Goal: Complete application form

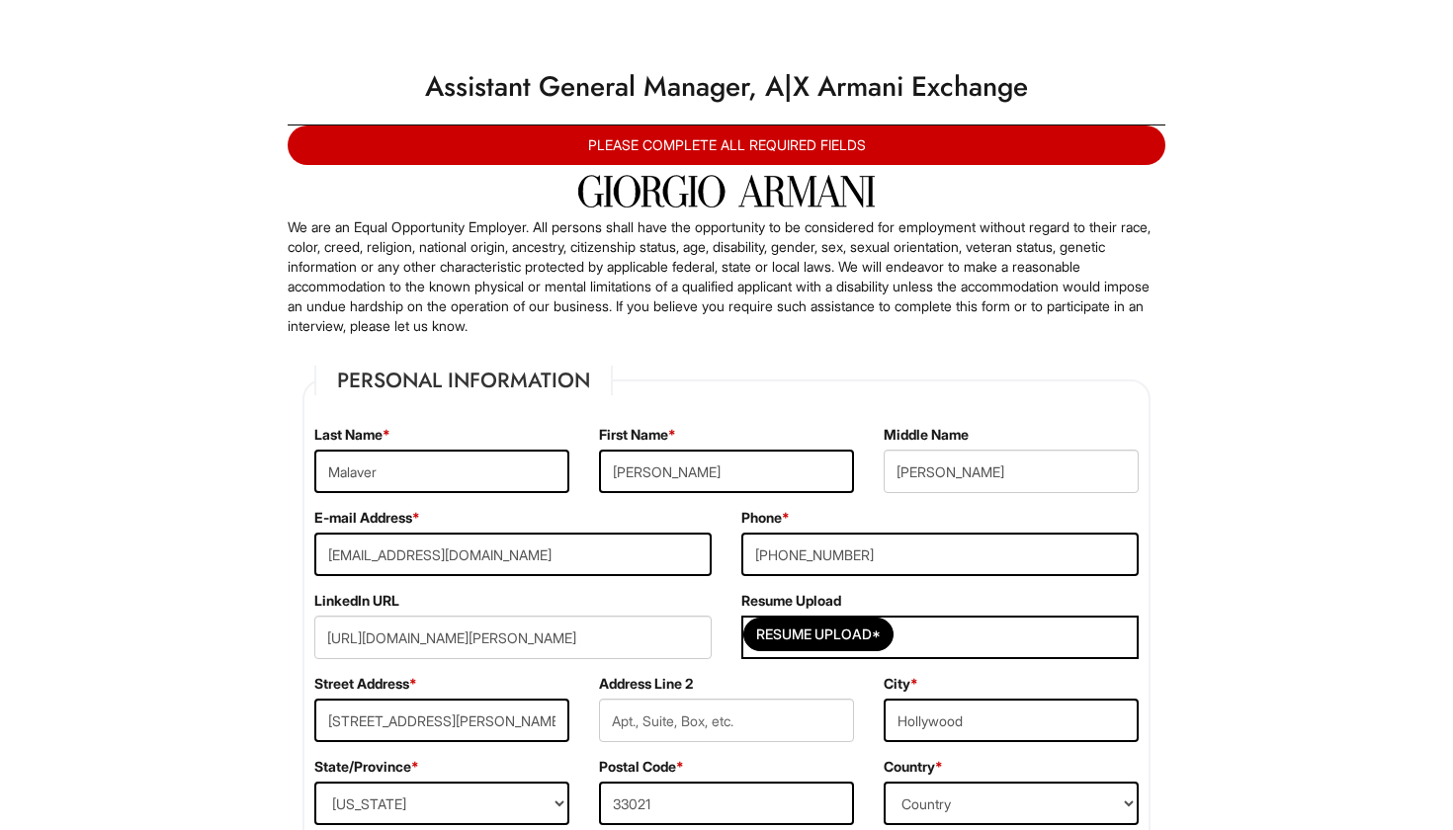
select select "FL"
select select "United States of America"
select select "Yes"
select Required "Yes"
select select "Yes"
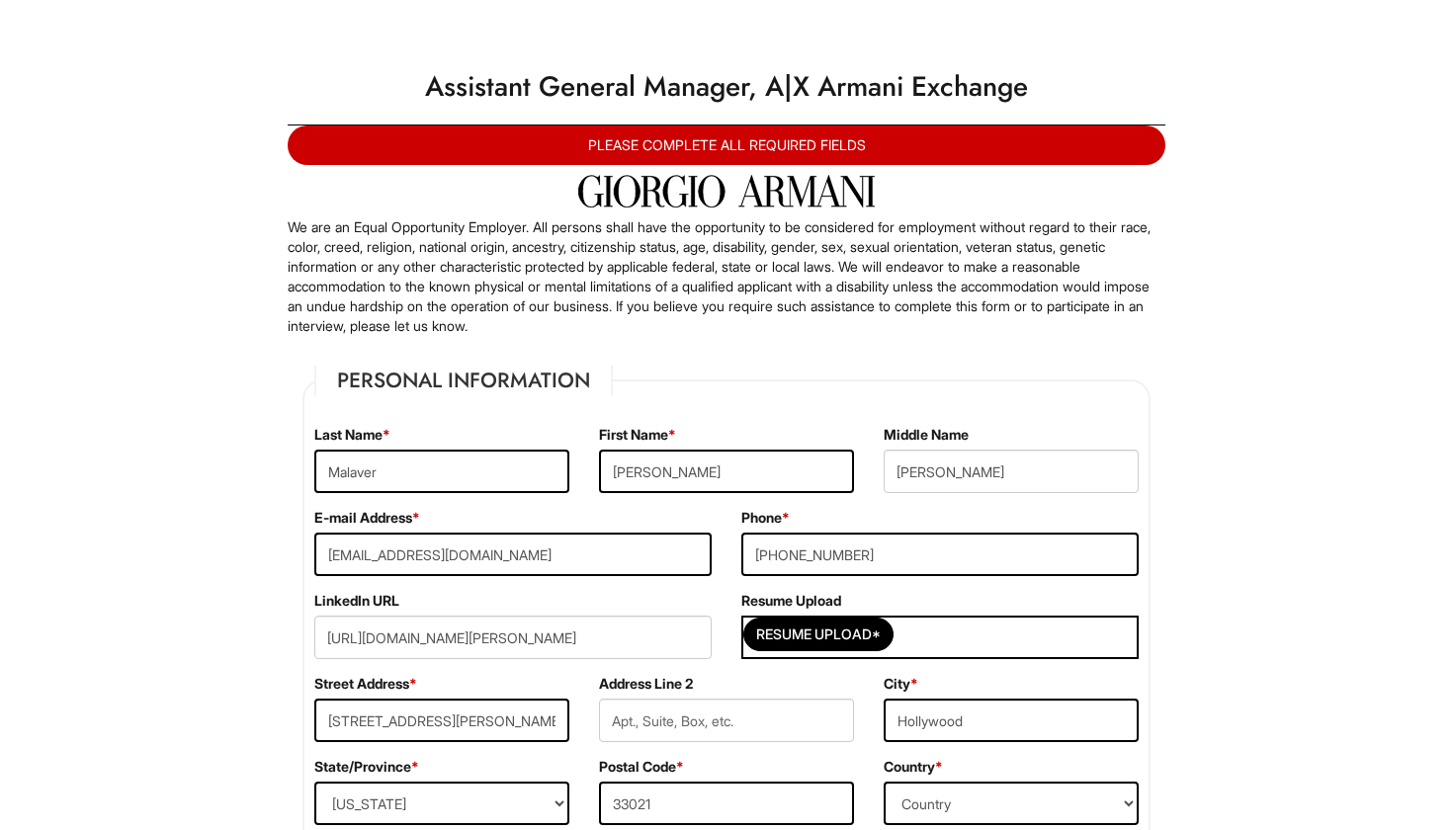
select select "N"
select select "8"
select select "2023"
select select "6"
select select "2025"
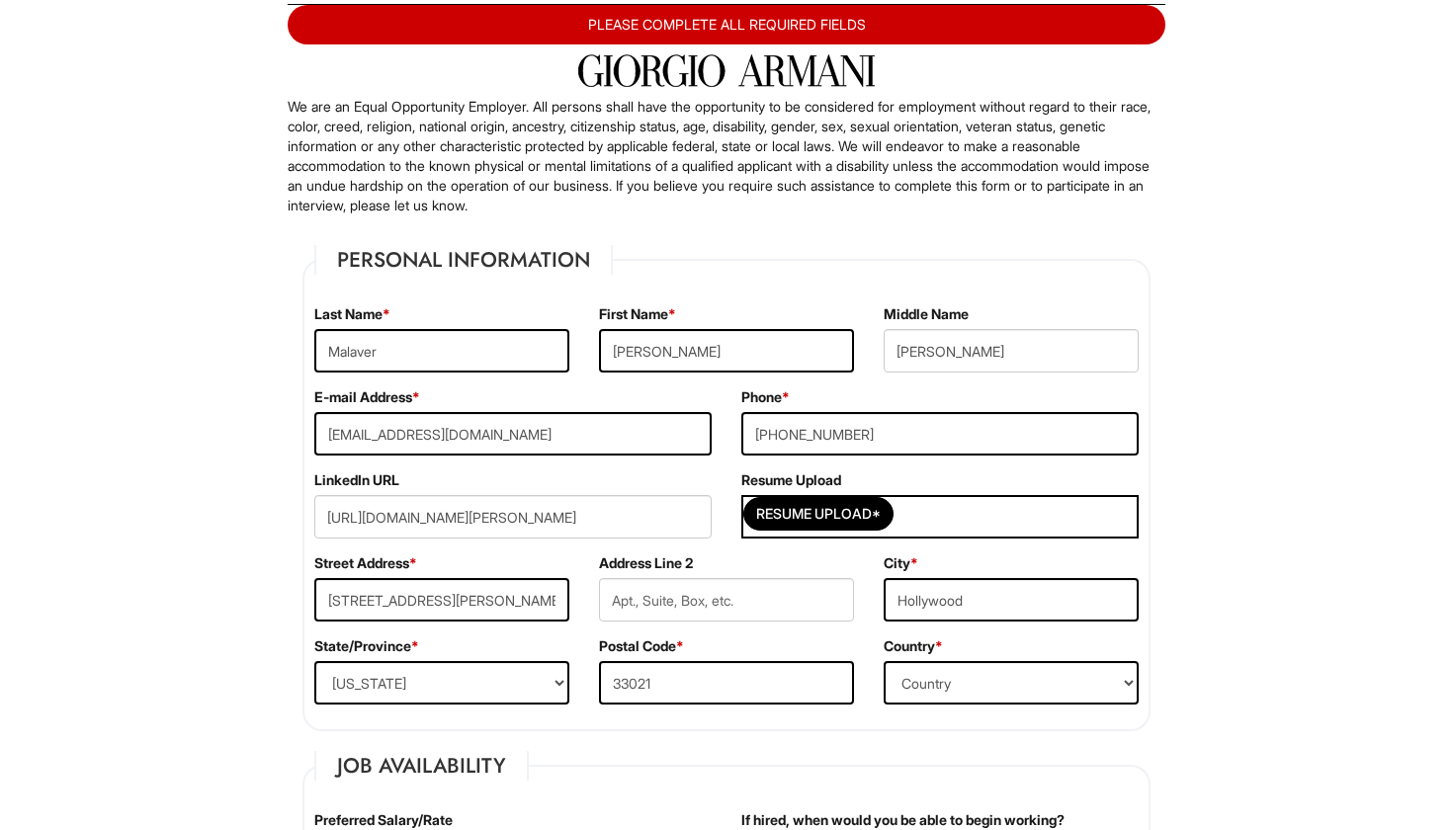
scroll to position [121, 0]
click at [812, 501] on input "Resume Upload*" at bounding box center [818, 514] width 148 height 32
type input "C:\fakepath\MARIA MALAVER RESUME.doc"
click at [830, 515] on input "Resume Upload*" at bounding box center [818, 514] width 148 height 32
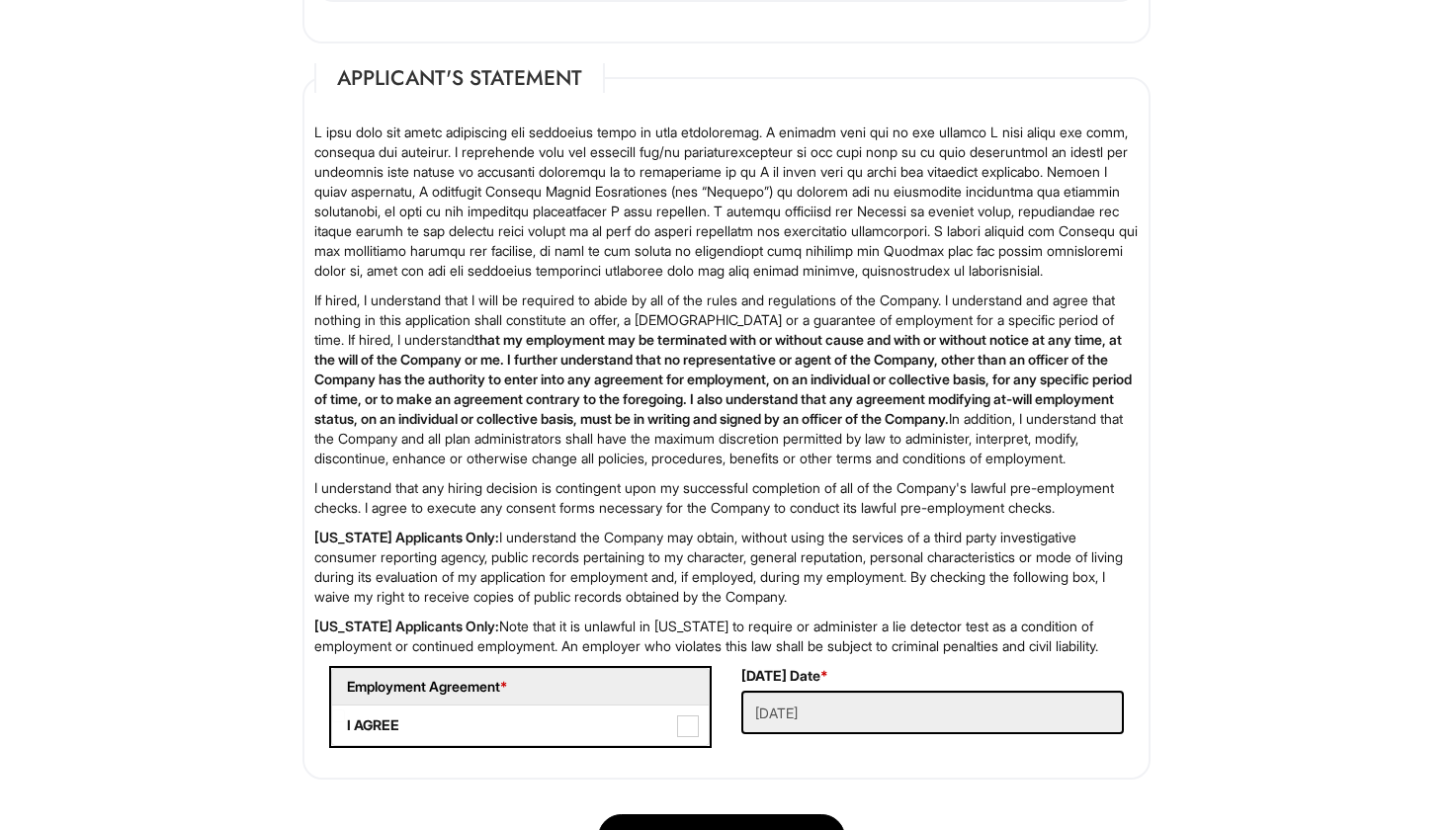
scroll to position [3024, 1]
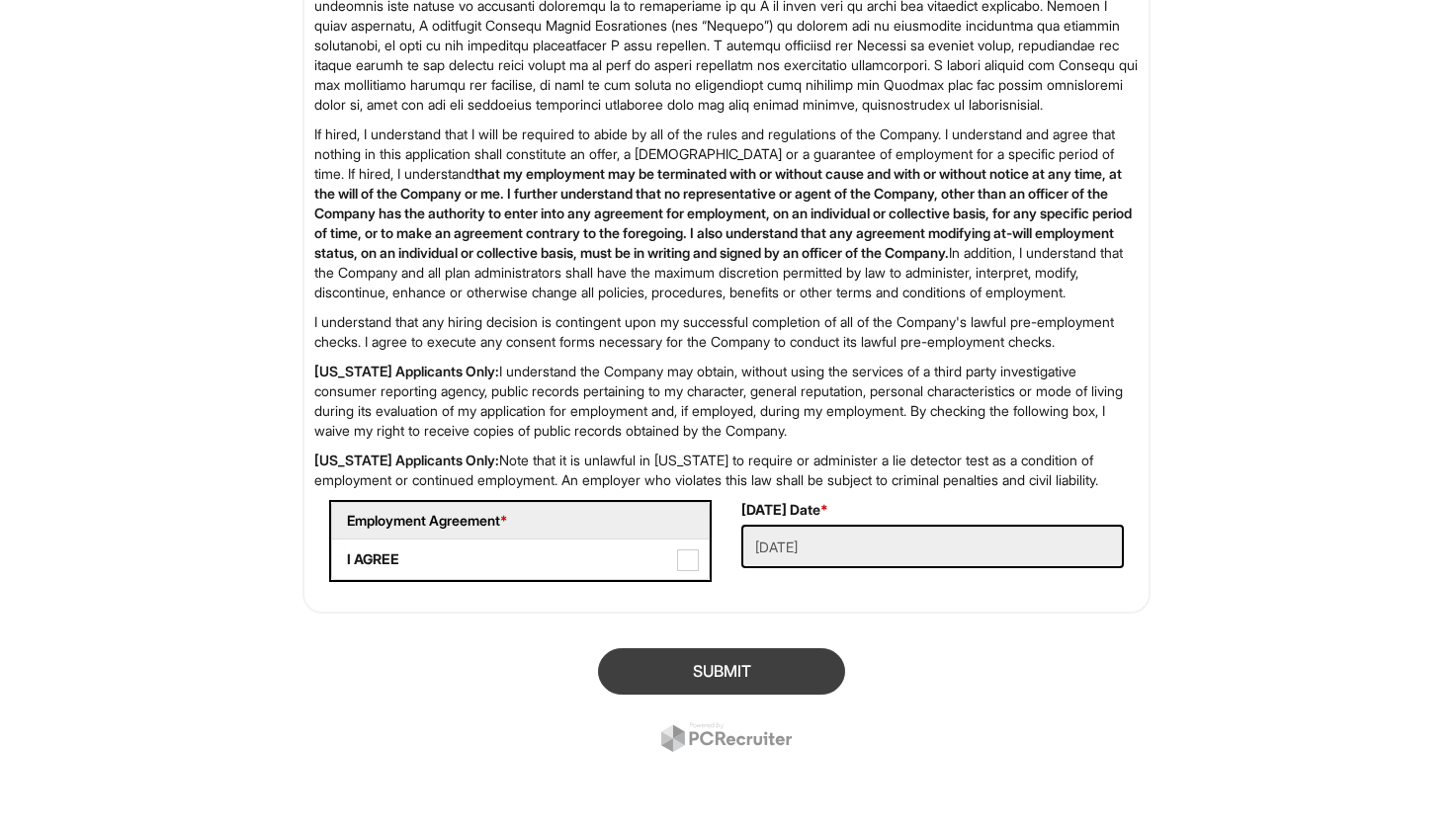
click at [782, 695] on button "SUBMIT" at bounding box center [721, 672] width 247 height 46
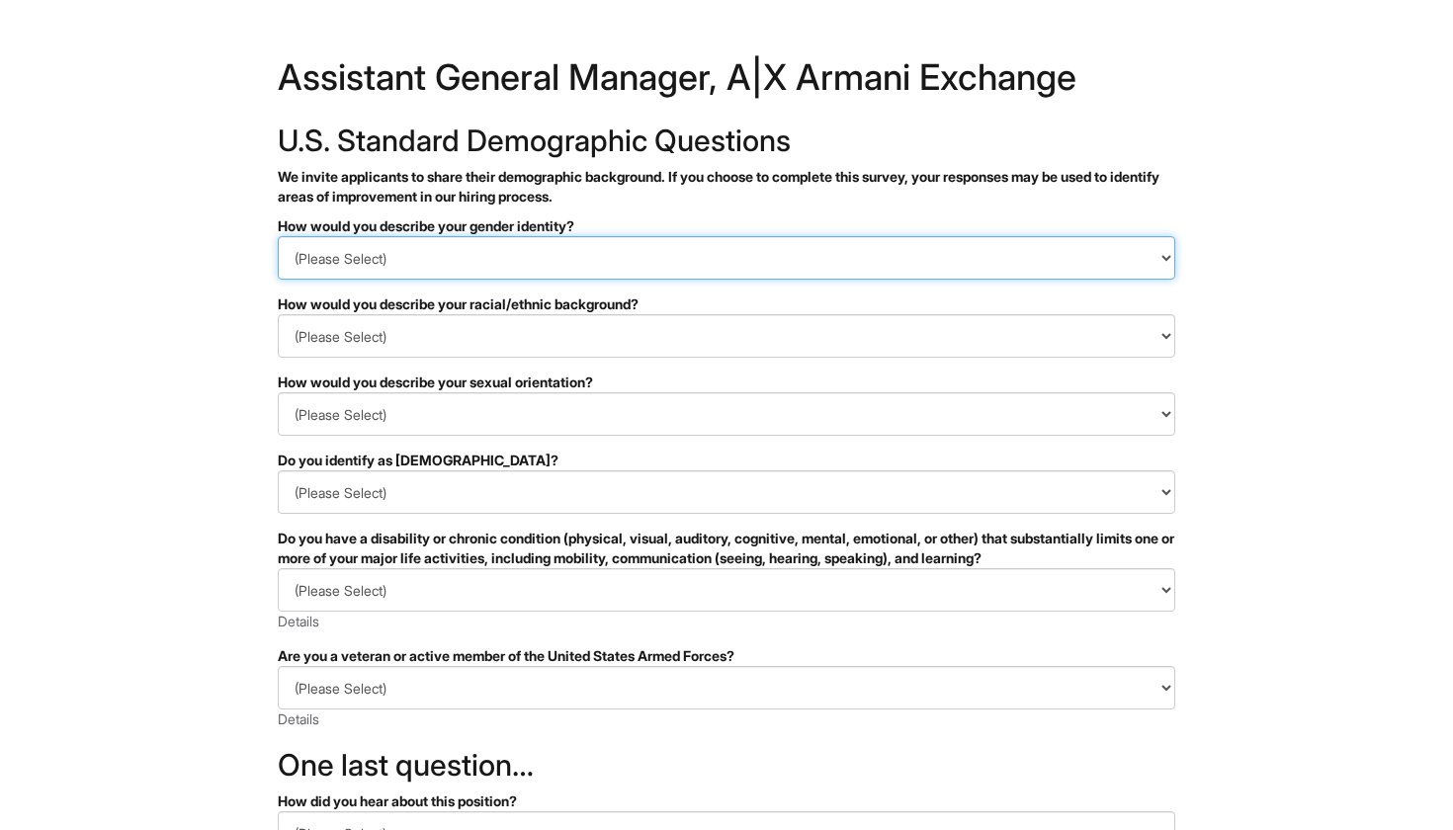
select select "Woman"
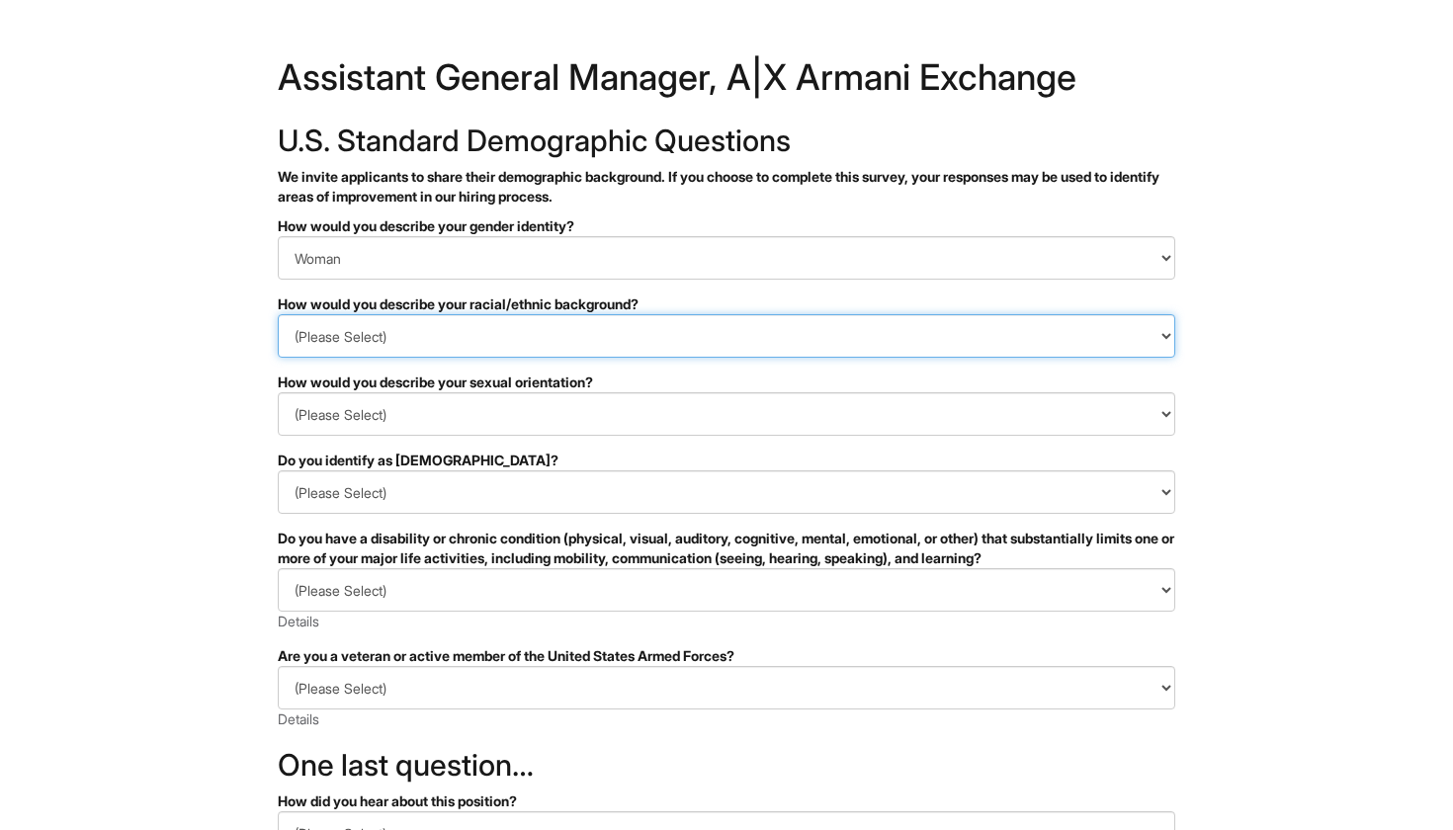
select select "Hispanic, Latinx or of Spanish Origin"
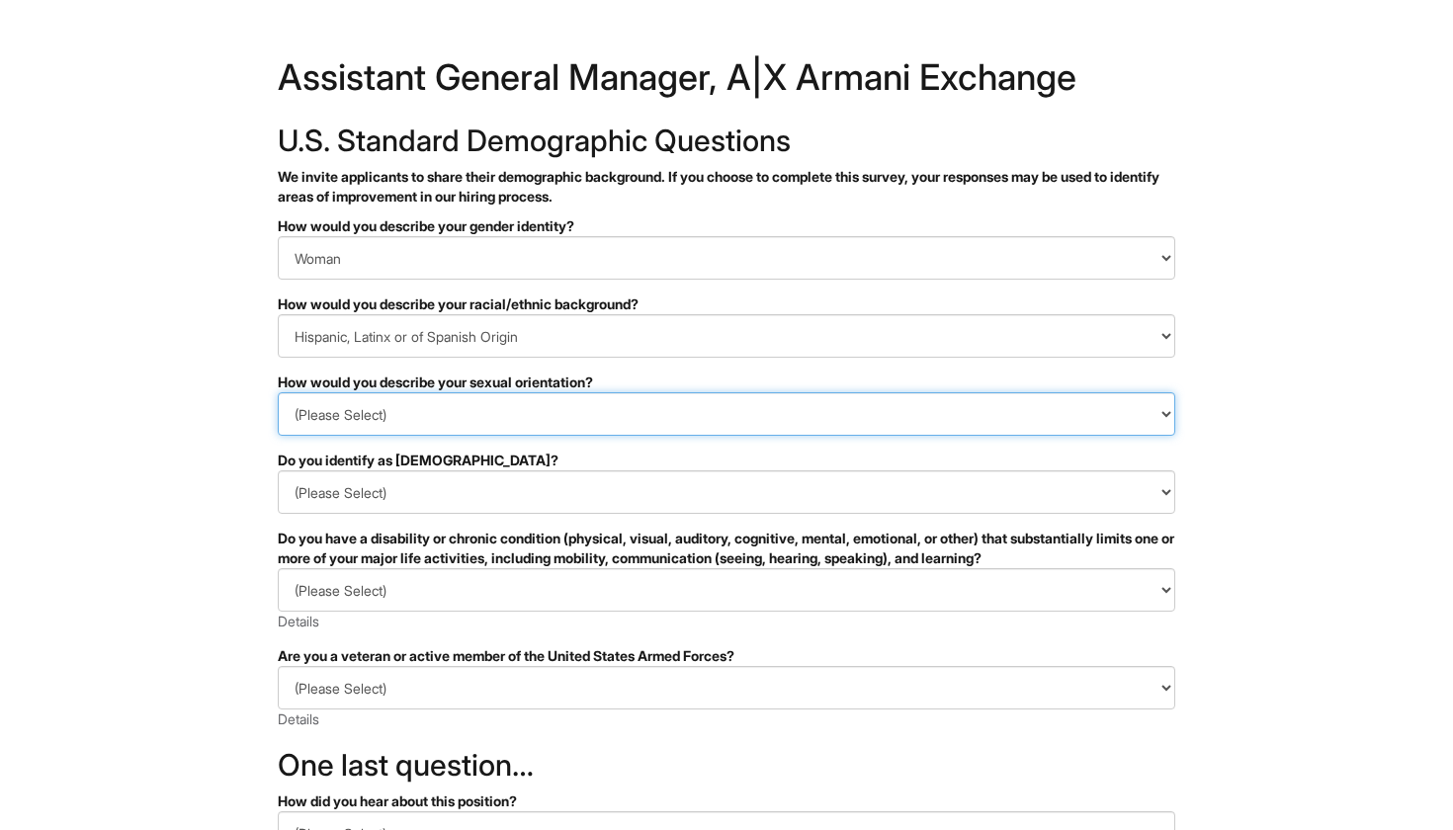
select select "[DEMOGRAPHIC_DATA]"
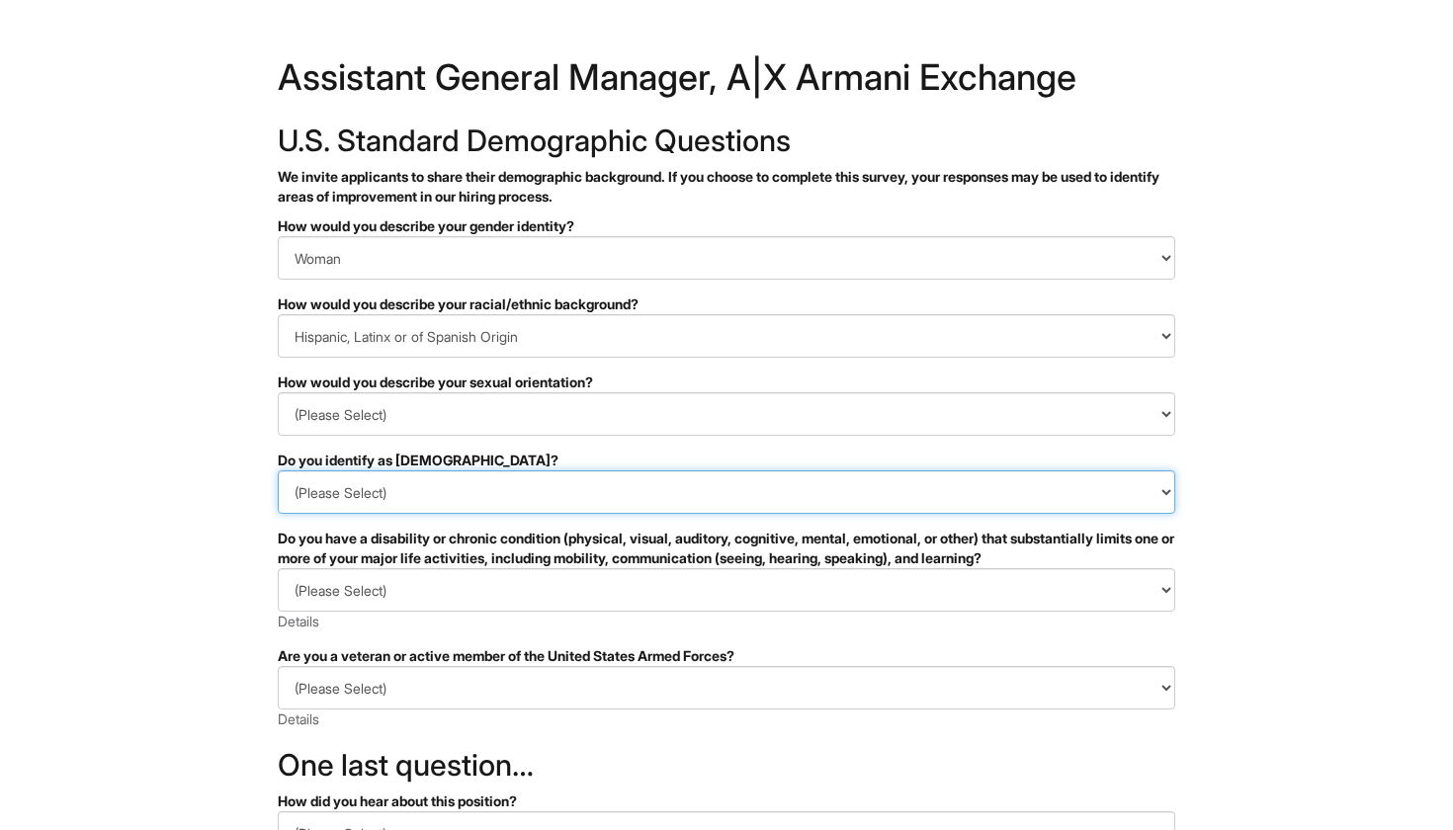
select select "No"
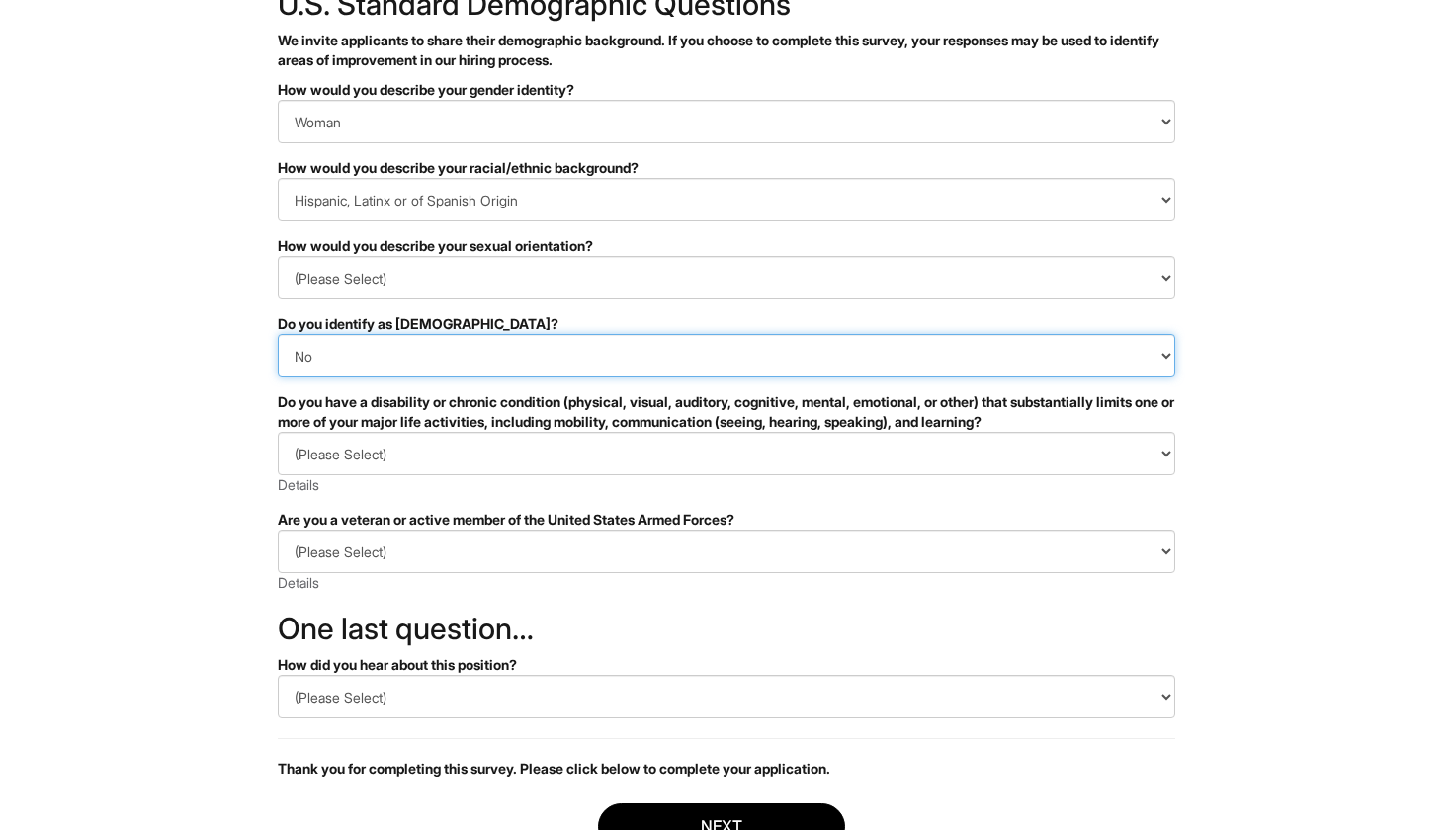
scroll to position [143, 0]
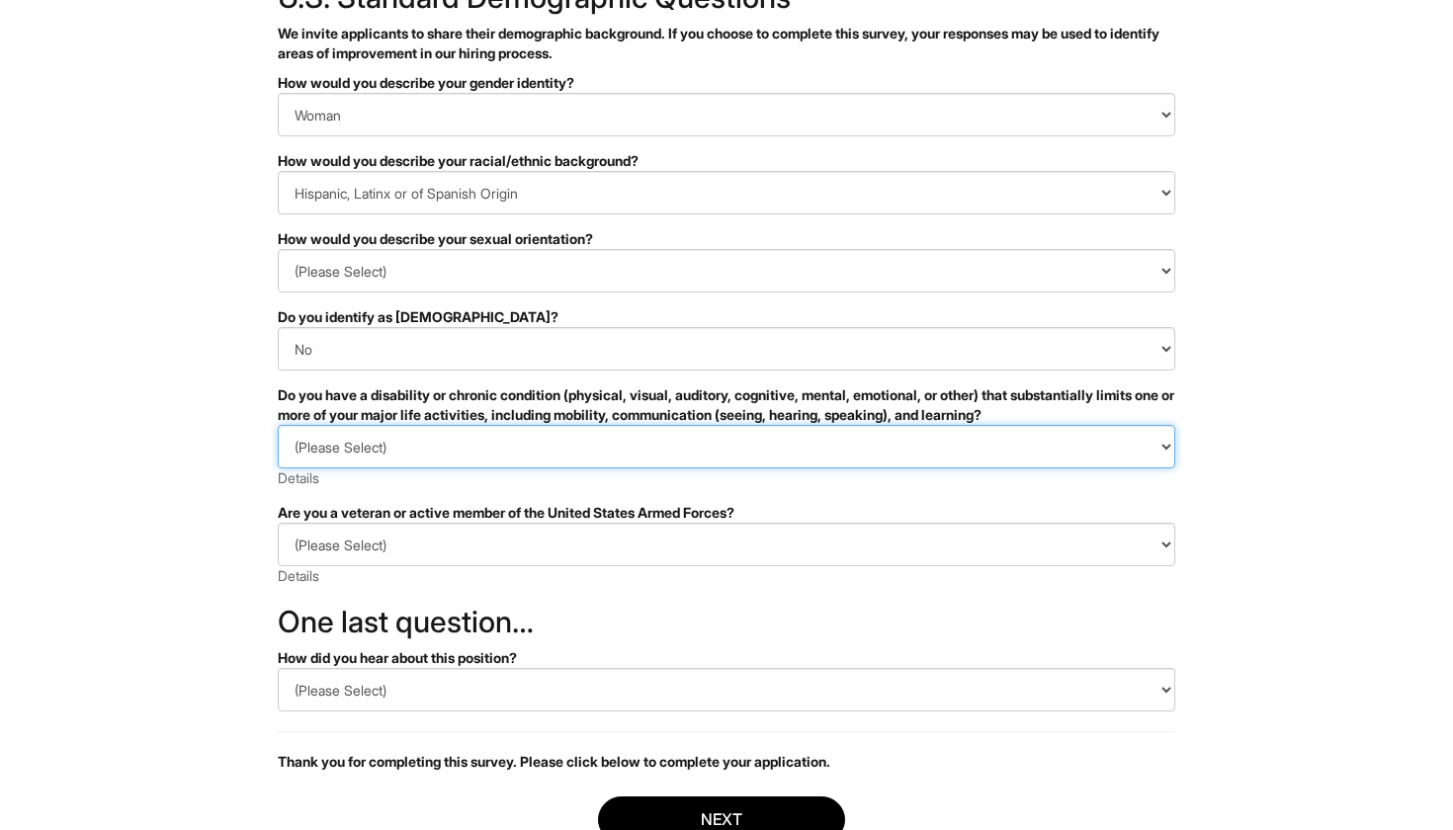
select select "NO, I DON'T HAVE A DISABILITY"
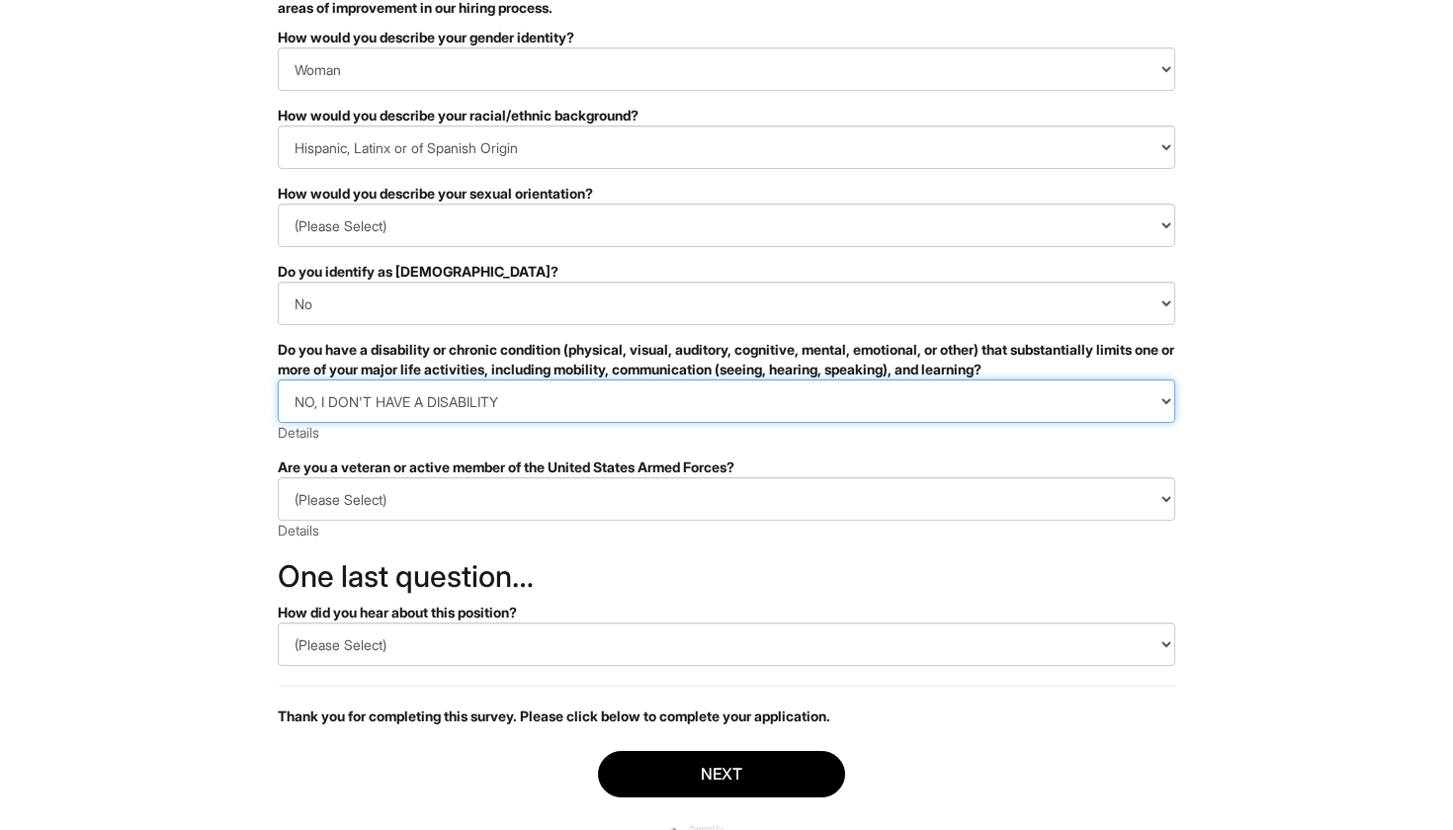
scroll to position [204, 0]
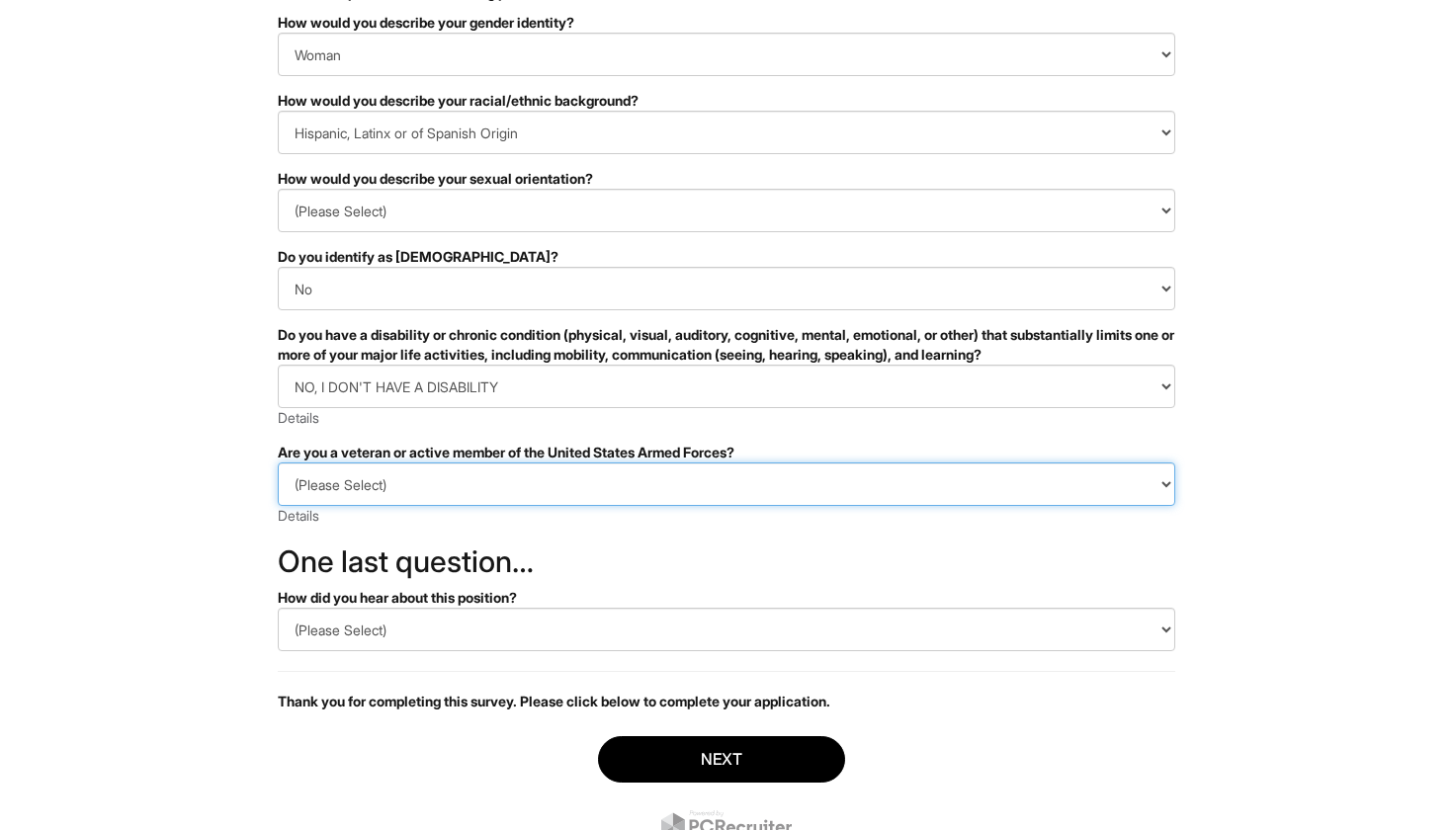
select select "I AM NOT A PROTECTED VETERAN"
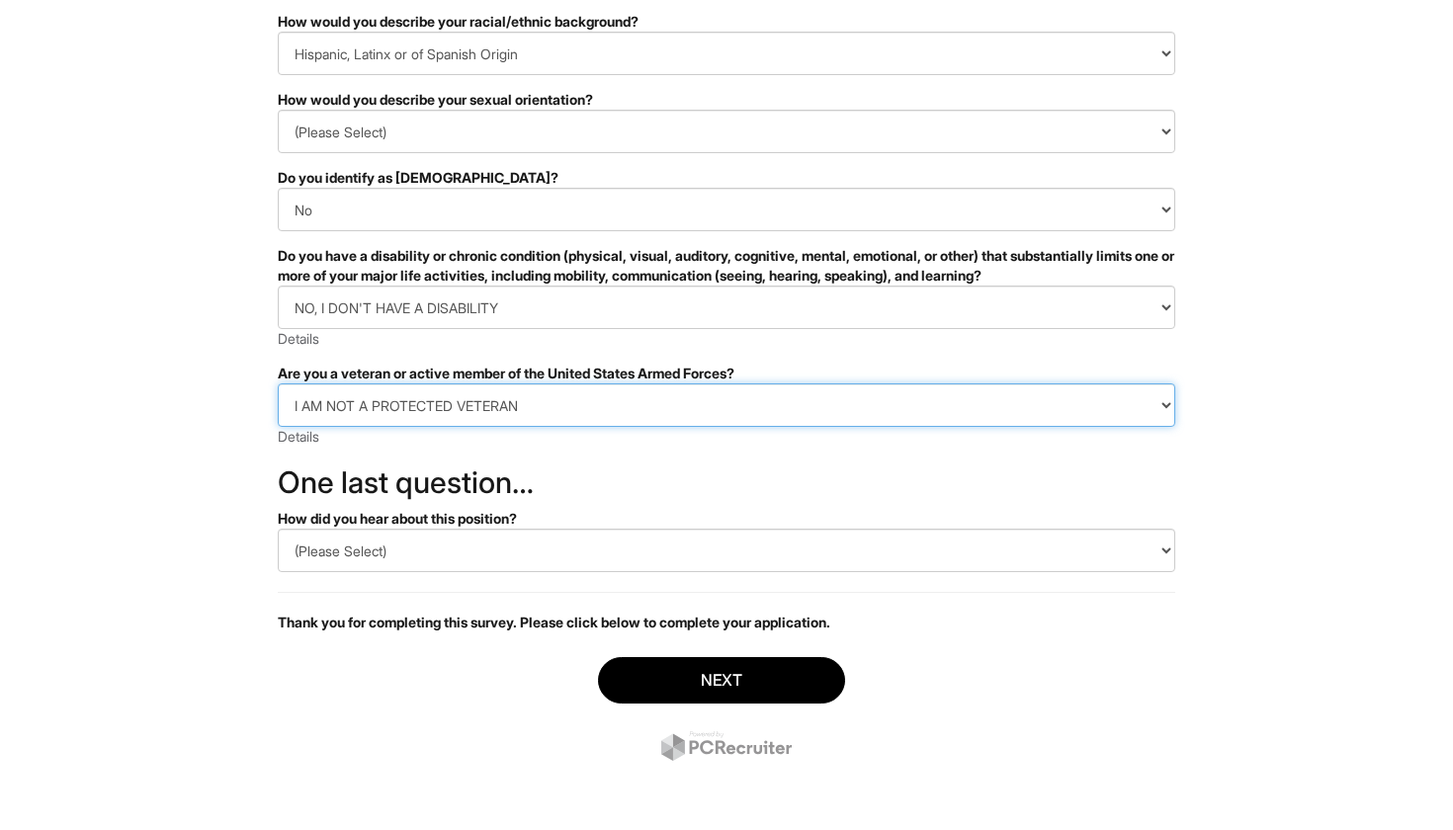
scroll to position [283, 0]
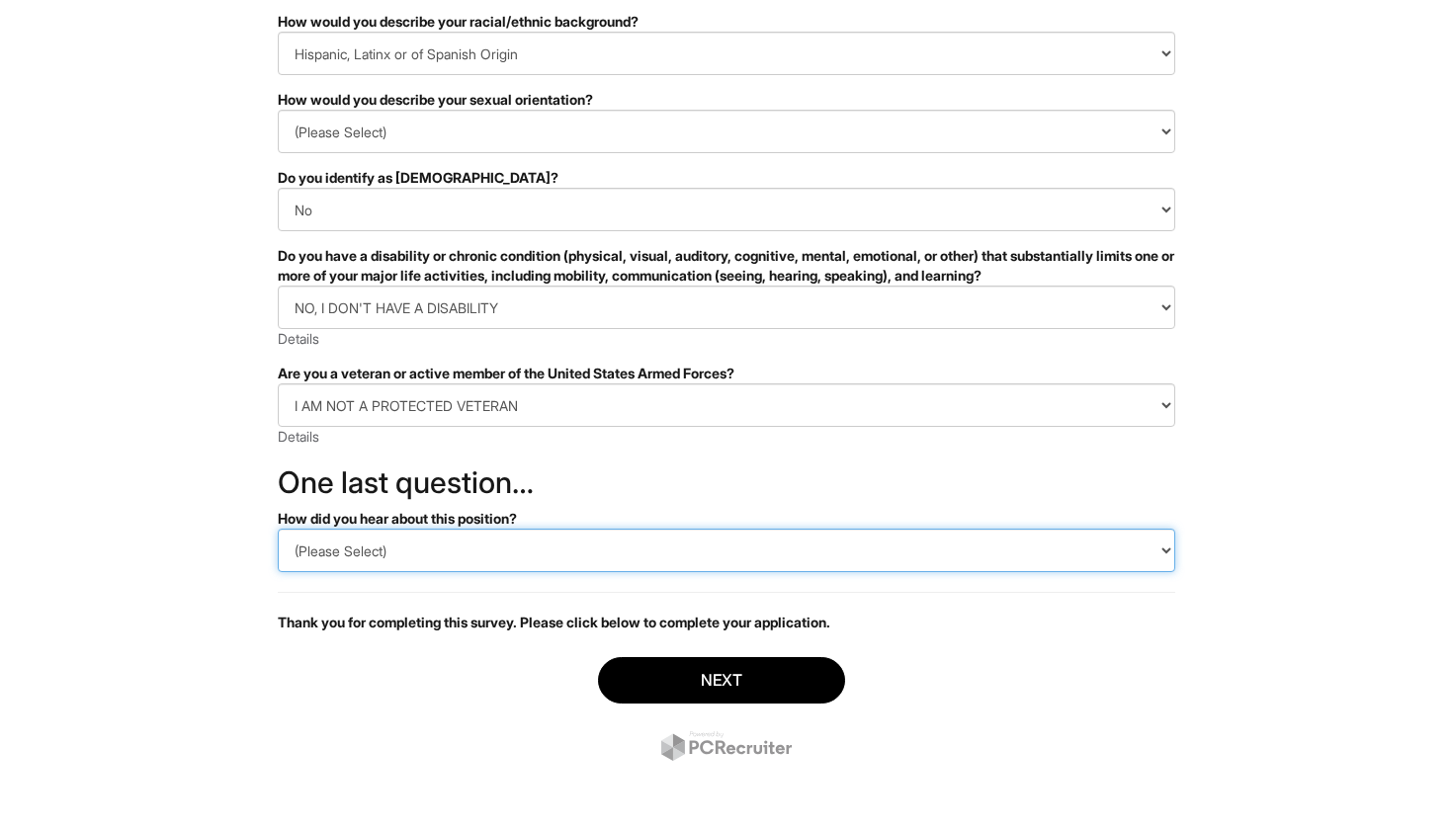
select select "LinkedIn"
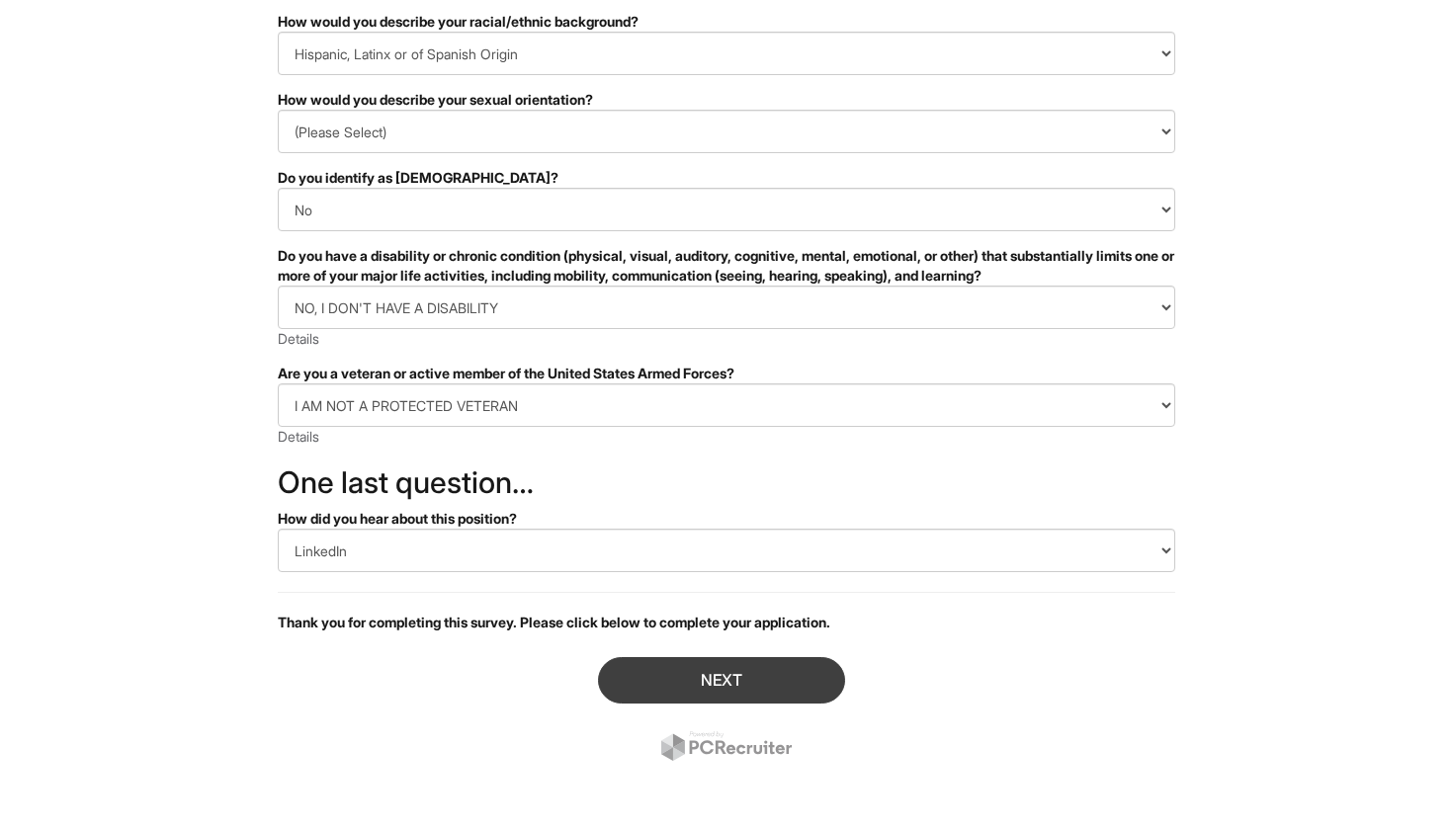
click at [644, 691] on button "Next" at bounding box center [721, 680] width 247 height 46
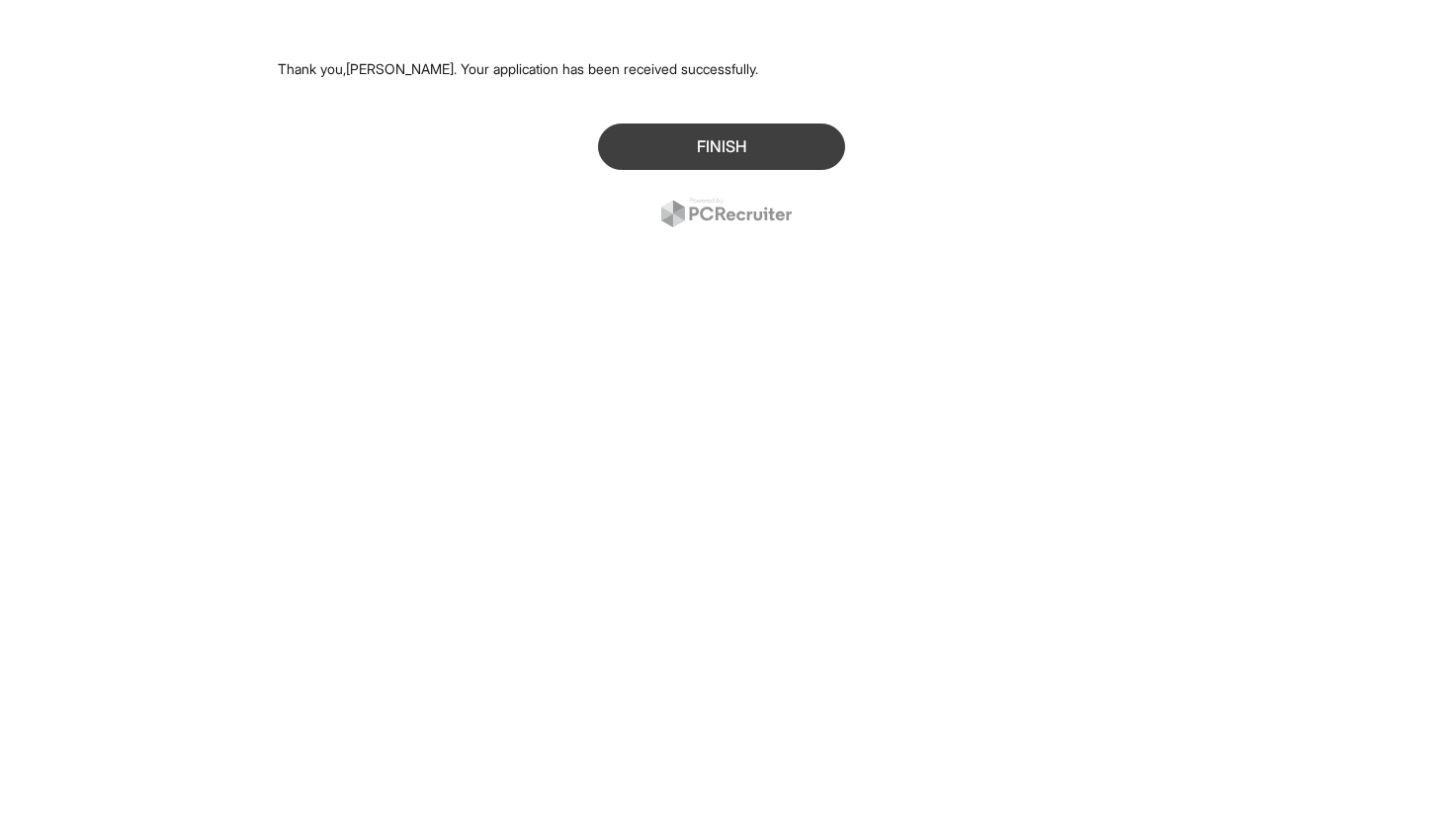
click at [687, 155] on button "Finish" at bounding box center [721, 147] width 247 height 46
